Goal: Transaction & Acquisition: Purchase product/service

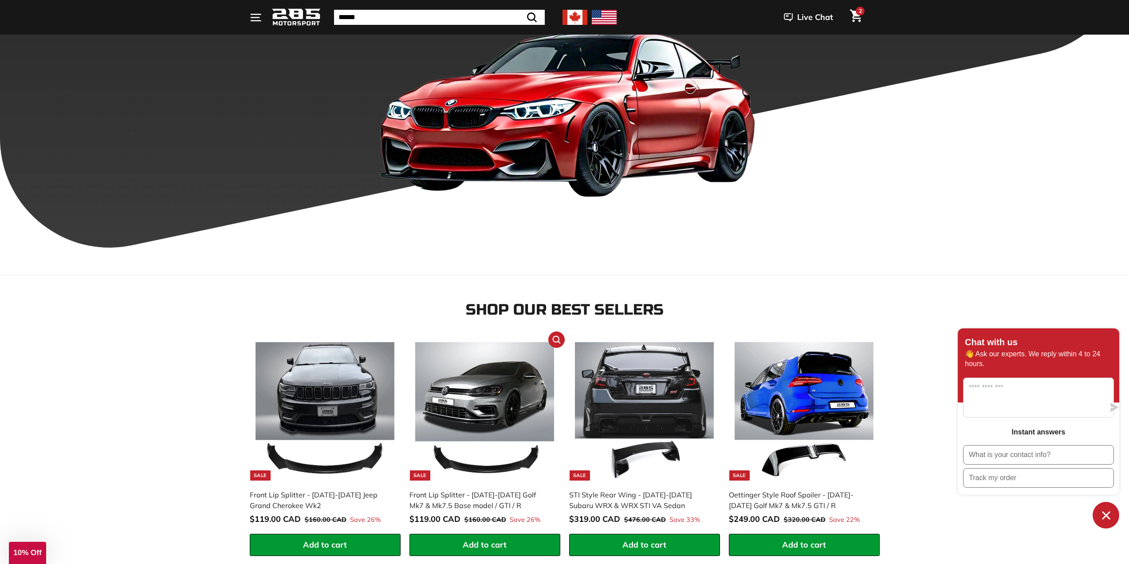
scroll to position [355, 0]
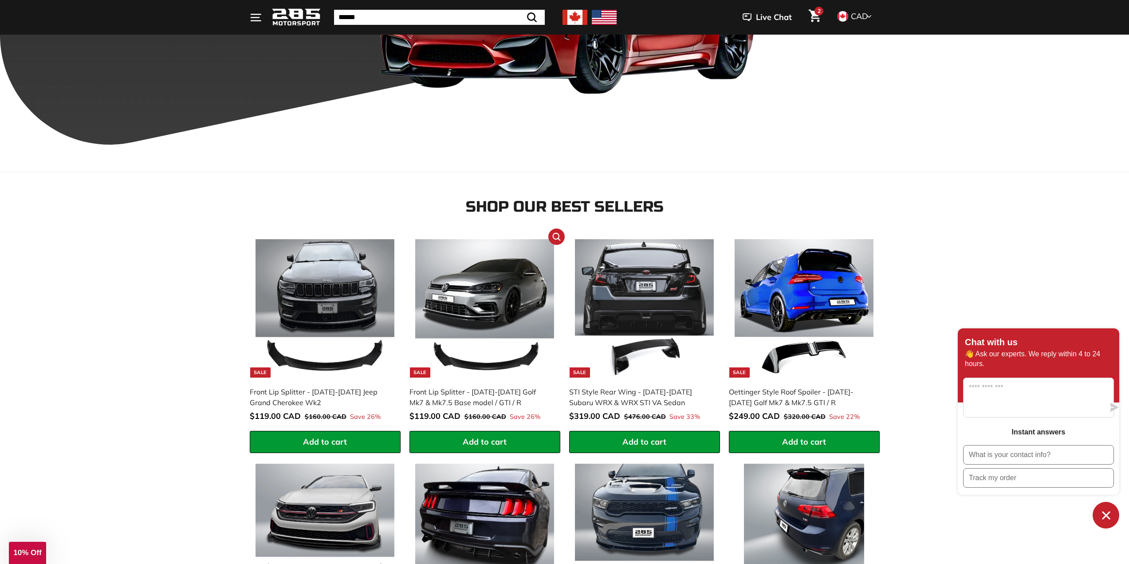
click at [499, 263] on img at bounding box center [484, 308] width 139 height 139
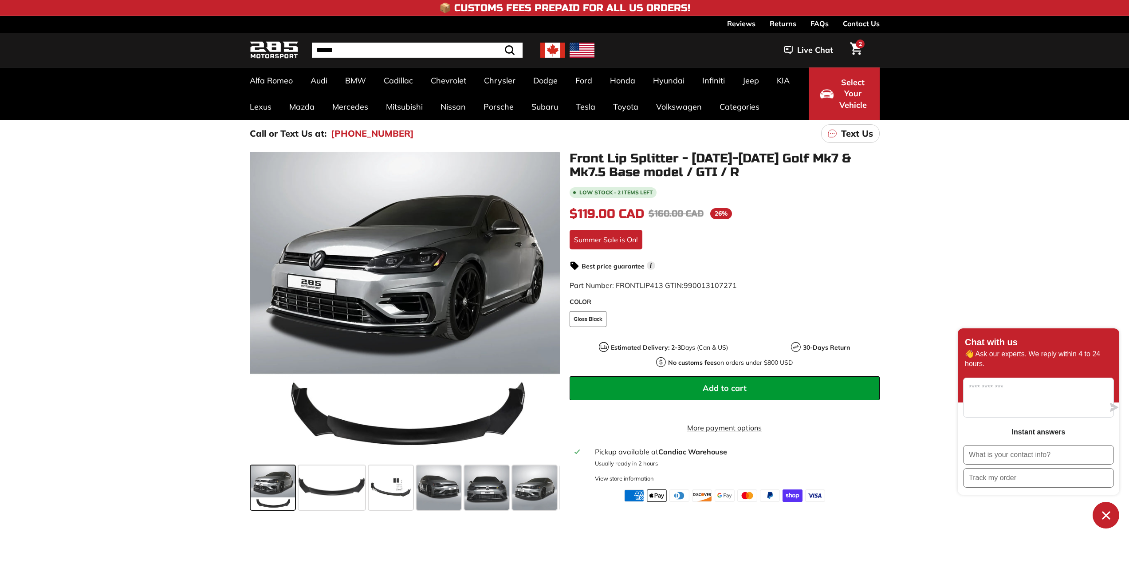
click at [706, 387] on span "Add to cart" at bounding box center [725, 388] width 44 height 10
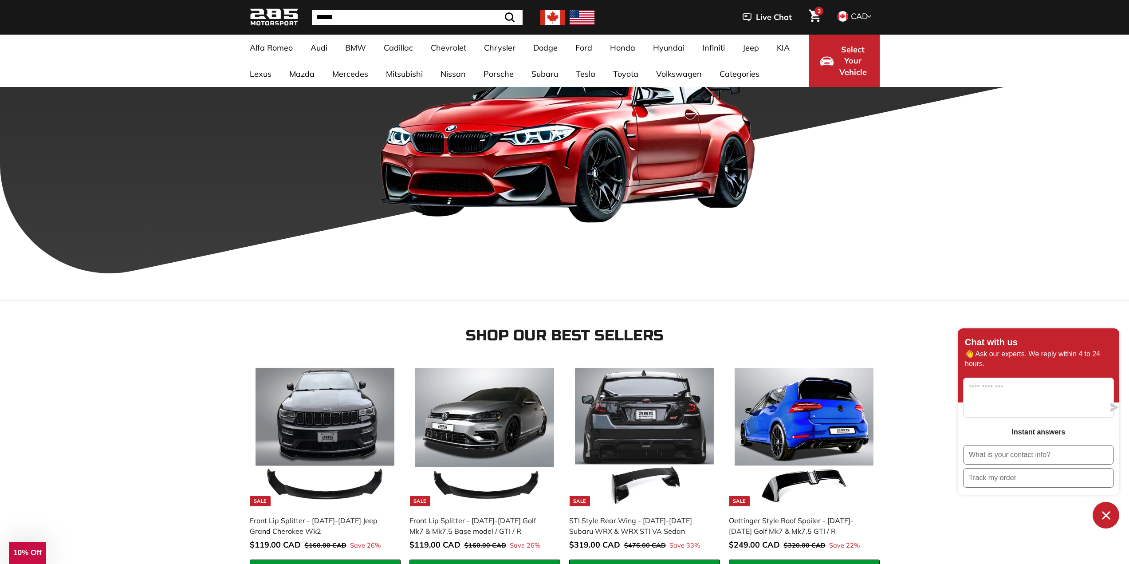
scroll to position [266, 0]
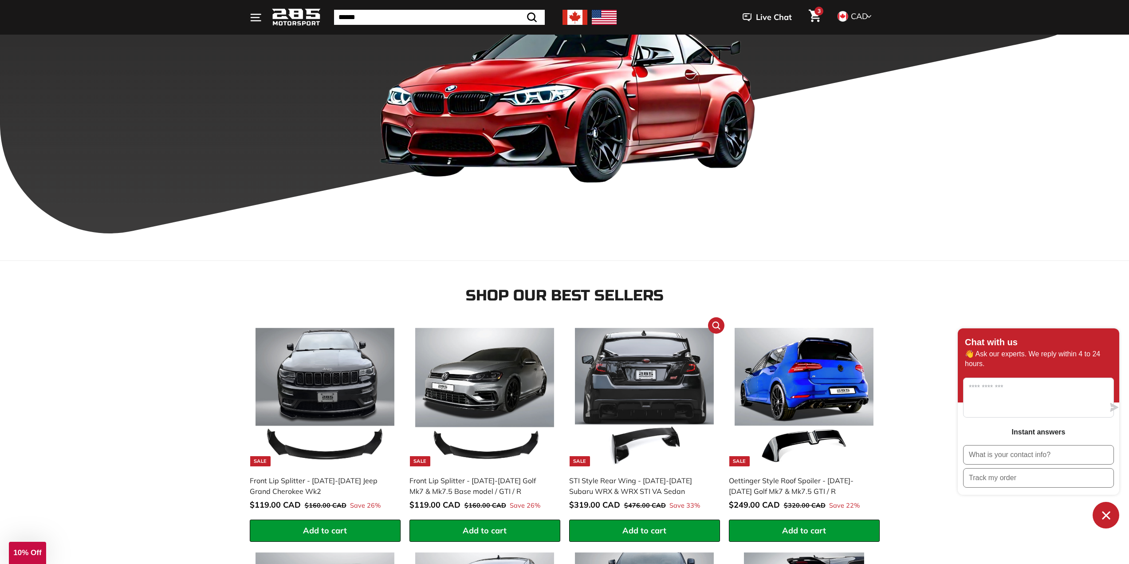
click at [571, 361] on link "Sale STI Style Rear Wing - 2015-2021 Subaru WRX & WRX STI VA Sedan Sale price $…" at bounding box center [644, 421] width 151 height 198
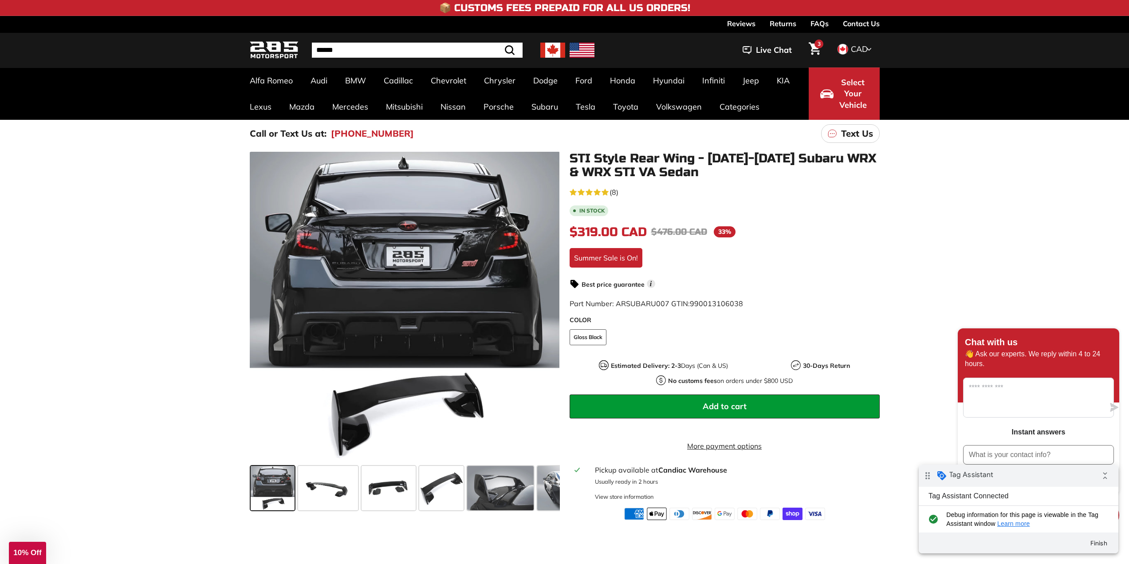
click at [696, 406] on button "Add to cart" at bounding box center [725, 406] width 310 height 24
